Goal: Obtain resource: Download file/media

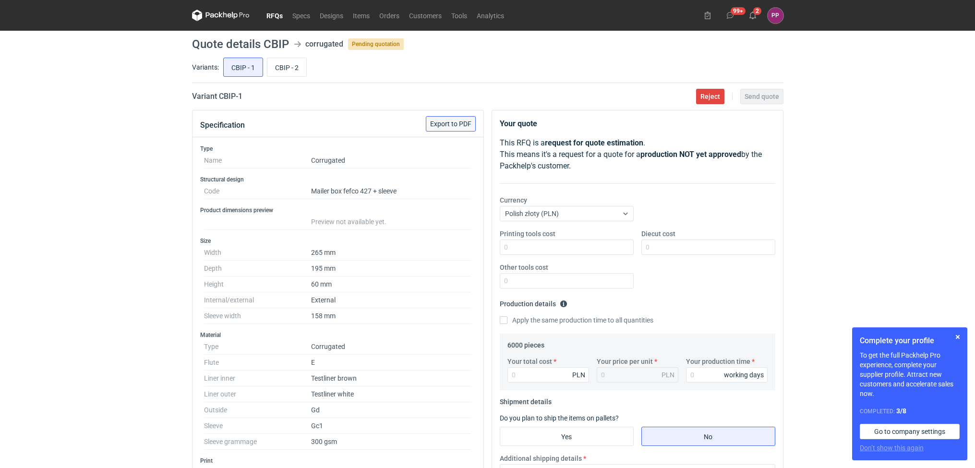
click at [440, 117] on button "Export to PDF" at bounding box center [451, 123] width 50 height 15
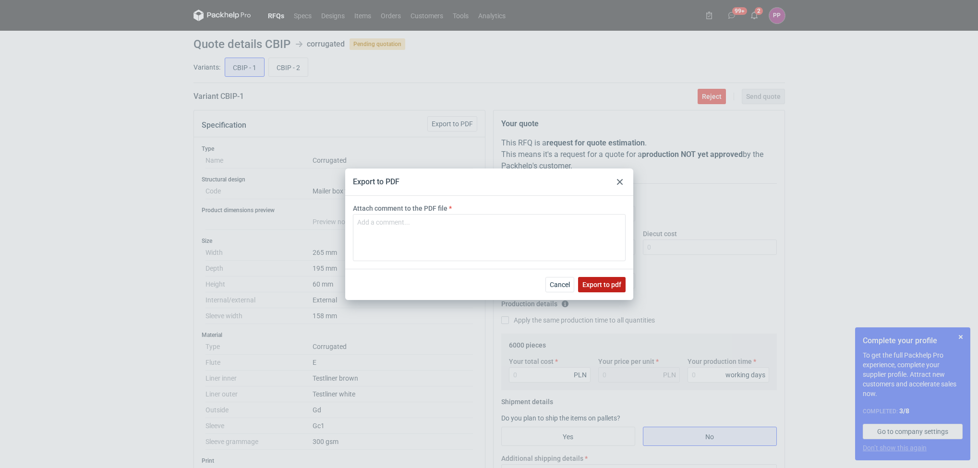
click at [611, 283] on span "Export to pdf" at bounding box center [601, 284] width 39 height 7
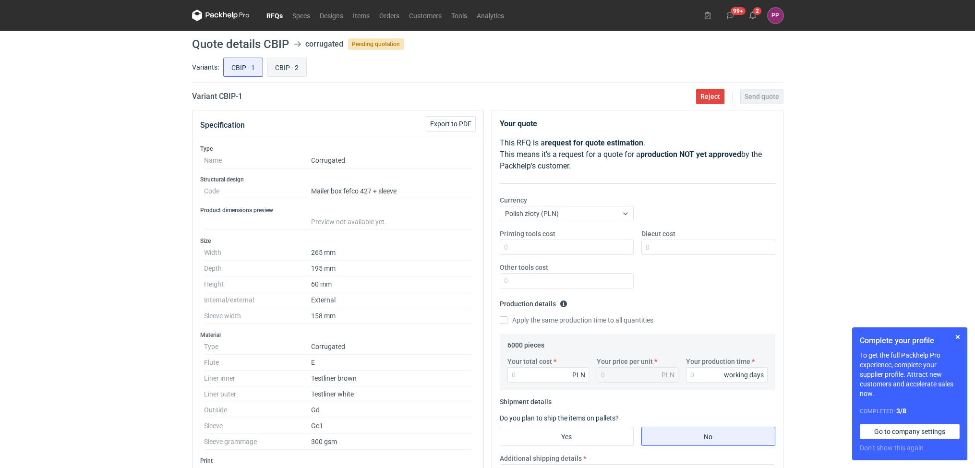
click at [288, 68] on input "CBIP - 2" at bounding box center [286, 67] width 39 height 18
radio input "true"
click at [446, 128] on button "Export to PDF" at bounding box center [451, 123] width 50 height 15
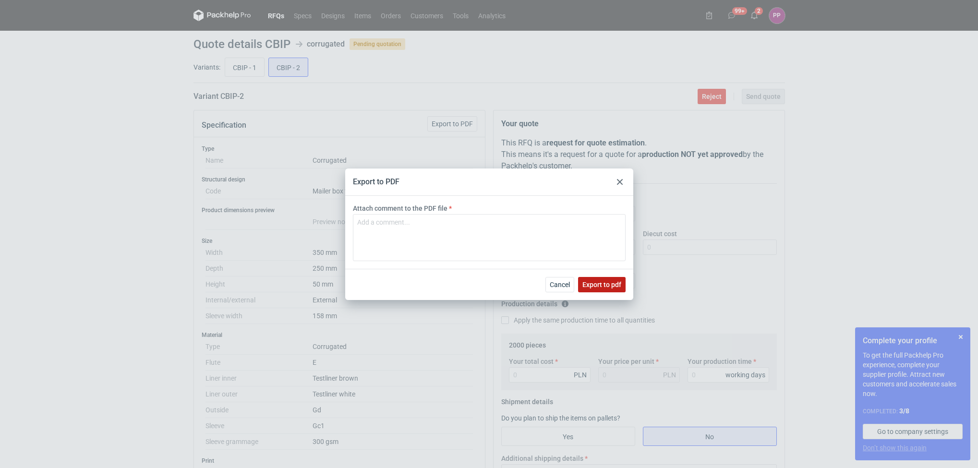
click at [607, 289] on button "Export to pdf" at bounding box center [602, 284] width 48 height 15
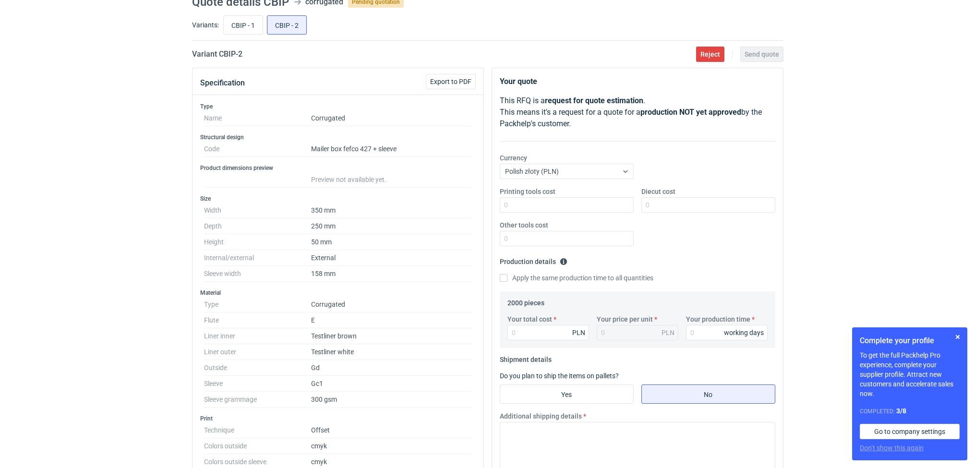
scroll to position [9, 0]
